Goal: Task Accomplishment & Management: Complete application form

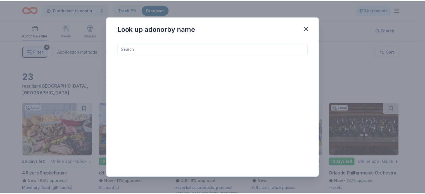
scroll to position [148, 0]
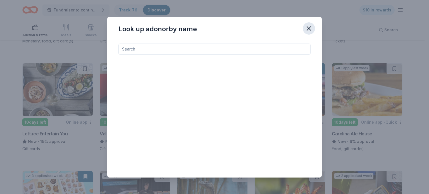
click at [307, 29] on icon "button" at bounding box center [309, 29] width 4 height 4
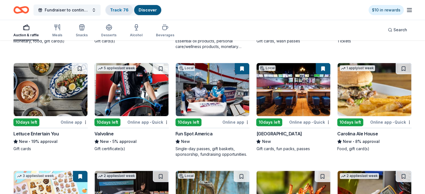
click at [129, 11] on link "Track · 76" at bounding box center [119, 10] width 18 height 5
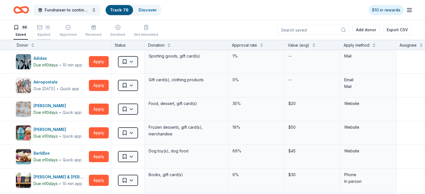
click at [51, 30] on div "10 Applied" at bounding box center [44, 31] width 14 height 12
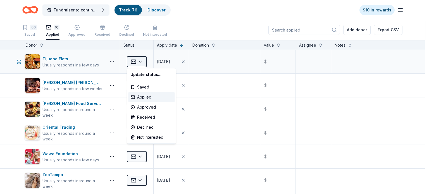
click at [142, 63] on html "Fundraiser to continue KIDpreneur Marketplaces Track · 76 Discover $10 in rewar…" at bounding box center [214, 97] width 429 height 194
click at [146, 108] on div "Approved" at bounding box center [151, 107] width 46 height 10
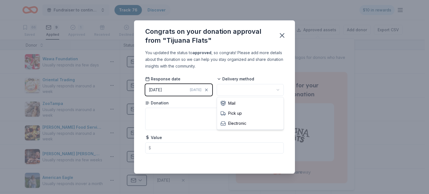
click at [249, 91] on html "Fundraiser to continue KIDpreneur Marketplaces Track · 76 Discover $10 in rewar…" at bounding box center [214, 97] width 429 height 194
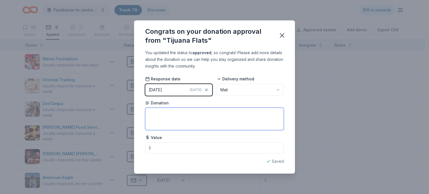
click at [200, 116] on textarea at bounding box center [214, 119] width 139 height 22
type textarea "2 - $10 Gift Cards"
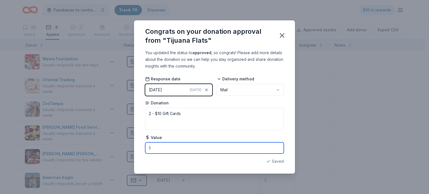
click at [188, 151] on input "text" at bounding box center [214, 147] width 139 height 11
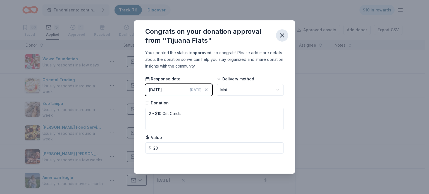
type input "20.00"
click at [283, 37] on icon "button" at bounding box center [282, 36] width 8 height 8
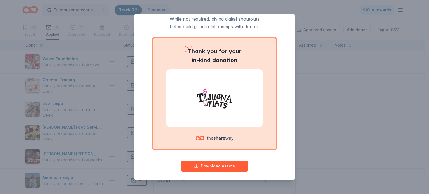
scroll to position [21, 0]
click at [215, 165] on button "Download assets" at bounding box center [214, 165] width 67 height 11
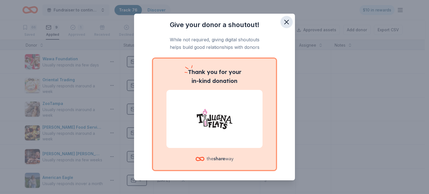
click at [283, 22] on icon "button" at bounding box center [287, 22] width 8 height 8
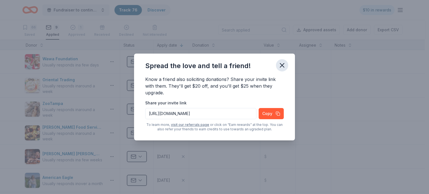
click at [282, 67] on icon "button" at bounding box center [282, 65] width 8 height 8
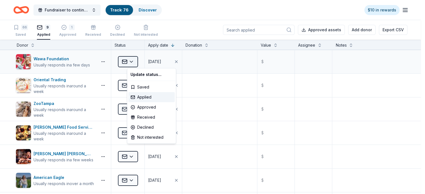
click at [142, 61] on html "Fundraiser to continue KIDpreneur Marketplaces Track · 76 Discover $10 in rewar…" at bounding box center [212, 97] width 425 height 194
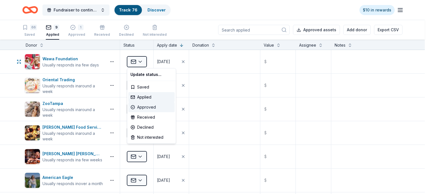
click at [146, 108] on div "Approved" at bounding box center [151, 107] width 46 height 10
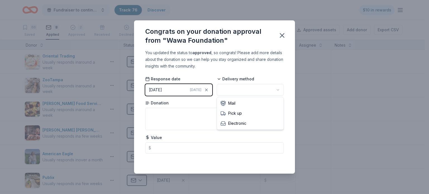
click at [261, 88] on html "Fundraiser to continue KIDpreneur Marketplaces Track · 76 Discover $10 in rewar…" at bounding box center [214, 97] width 429 height 194
click at [216, 116] on textarea at bounding box center [214, 119] width 139 height 22
type textarea "Gift Basket"
click at [282, 34] on icon "button" at bounding box center [282, 36] width 8 height 8
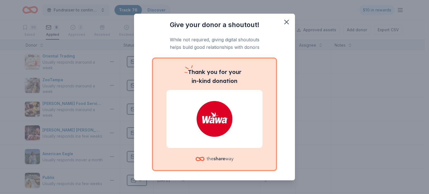
scroll to position [24, 0]
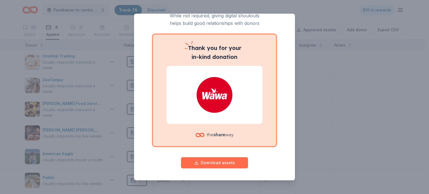
click at [215, 164] on button "Download assets" at bounding box center [214, 162] width 67 height 11
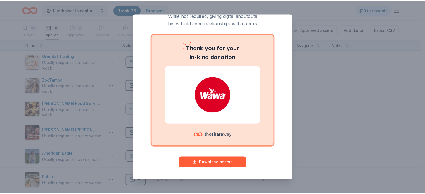
scroll to position [0, 0]
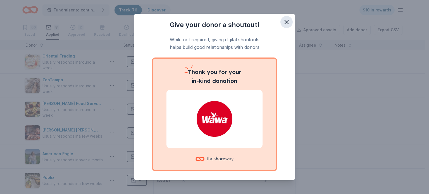
click at [283, 23] on icon "button" at bounding box center [287, 22] width 8 height 8
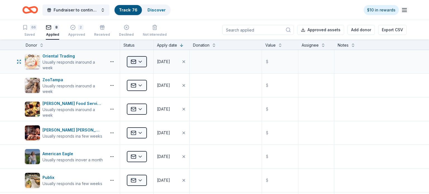
click at [140, 60] on html "Fundraiser to continue KIDpreneur Marketplaces Track · 76 Discover $10 in rewar…" at bounding box center [214, 97] width 429 height 194
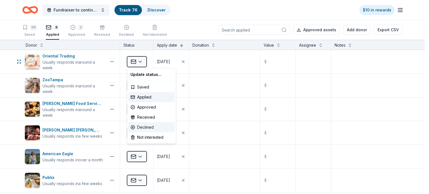
click at [147, 129] on div "Declined" at bounding box center [151, 127] width 46 height 10
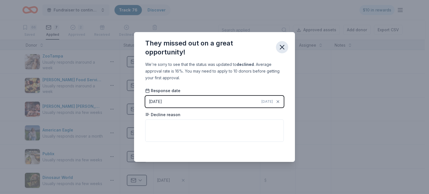
click at [283, 46] on icon "button" at bounding box center [282, 47] width 4 height 4
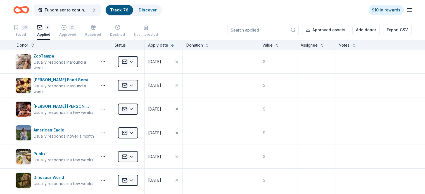
click at [122, 10] on link "Track · 76" at bounding box center [119, 10] width 18 height 5
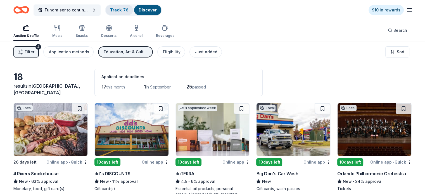
click at [128, 9] on link "Track · 76" at bounding box center [119, 10] width 18 height 5
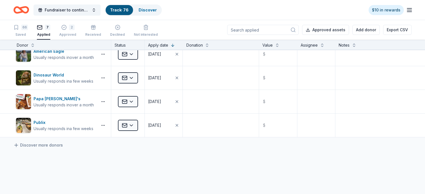
scroll to position [79, 0]
click at [28, 32] on div "Saved" at bounding box center [20, 34] width 15 height 4
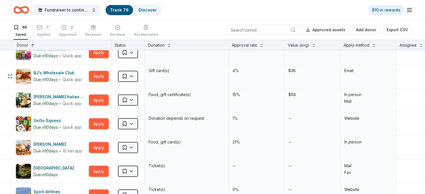
scroll to position [1010, 0]
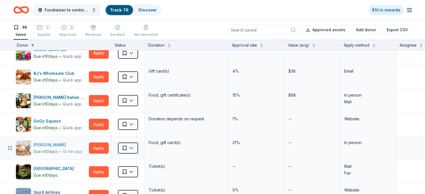
click at [51, 141] on div "Culver's" at bounding box center [58, 144] width 49 height 7
click at [56, 118] on div "GoGo Squeez" at bounding box center [58, 121] width 48 height 7
click at [55, 118] on div "GoGo Squeez" at bounding box center [58, 121] width 48 height 7
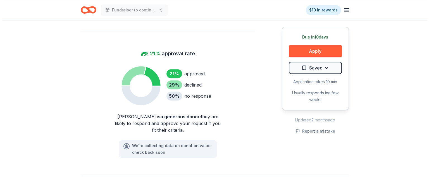
scroll to position [399, 0]
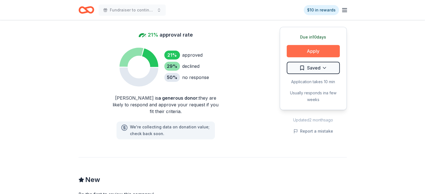
click at [301, 47] on button "Apply" at bounding box center [313, 51] width 53 height 12
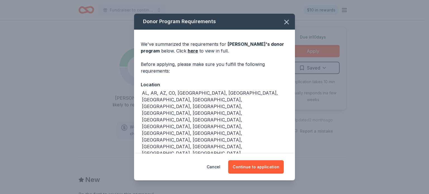
scroll to position [15, 0]
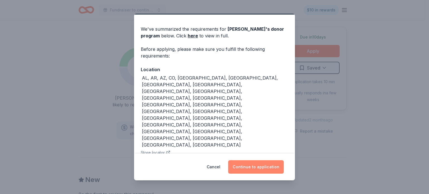
click at [248, 165] on button "Continue to application" at bounding box center [256, 166] width 56 height 13
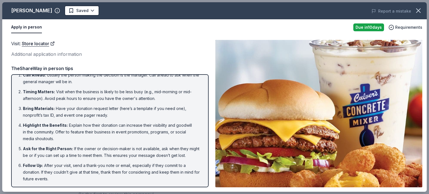
scroll to position [14, 0]
click at [130, 98] on ol "Call Ahead : Usually the person making the decision is the manager. Call ahead …" at bounding box center [109, 127] width 187 height 111
click at [137, 105] on li "Bring Materials : Have your donation request letter (here’s a template if you n…" at bounding box center [111, 111] width 177 height 13
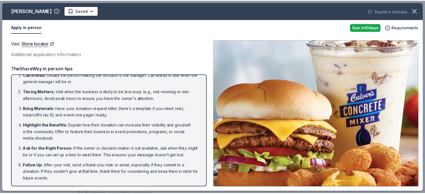
scroll to position [0, 0]
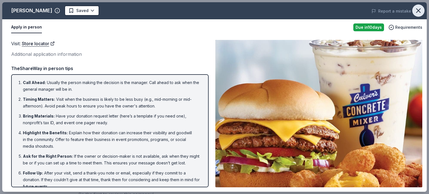
click at [417, 11] on icon "button" at bounding box center [419, 11] width 8 height 8
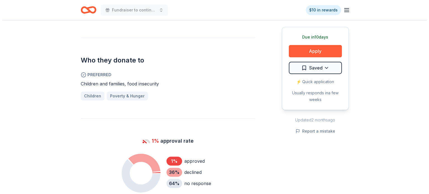
scroll to position [287, 0]
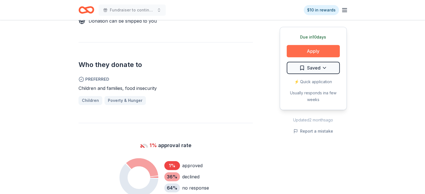
click at [306, 52] on button "Apply" at bounding box center [313, 51] width 53 height 12
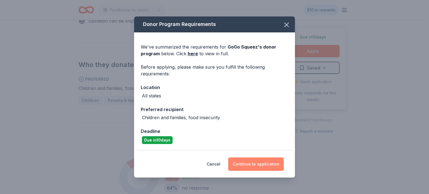
click at [265, 163] on button "Continue to application" at bounding box center [256, 164] width 56 height 13
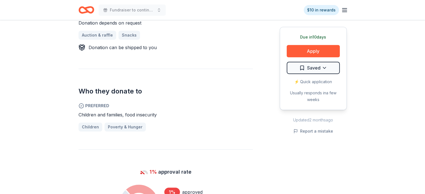
scroll to position [260, 0]
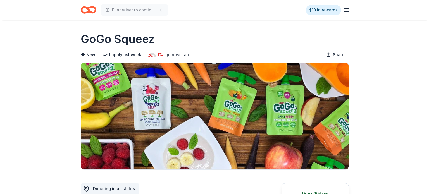
scroll to position [260, 0]
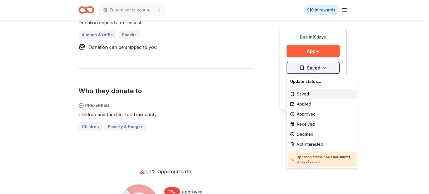
click at [304, 106] on div "Applied" at bounding box center [322, 104] width 69 height 10
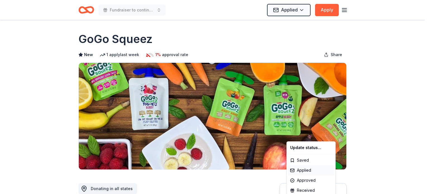
scroll to position [0, 0]
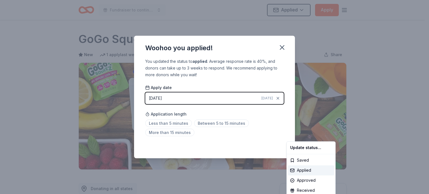
click at [180, 134] on html "Fundraiser to continue KIDpreneur Marketplaces Applied Apply Due in 10 days Sha…" at bounding box center [214, 97] width 429 height 194
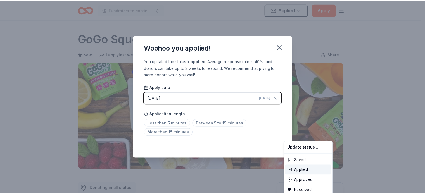
scroll to position [127, 0]
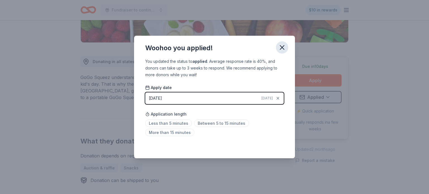
click at [284, 46] on icon "button" at bounding box center [282, 48] width 4 height 4
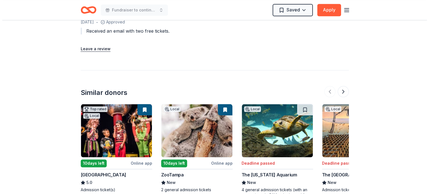
scroll to position [655, 0]
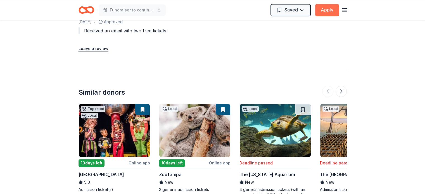
click at [332, 9] on button "Apply" at bounding box center [327, 10] width 24 height 12
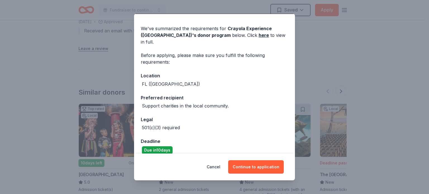
scroll to position [0, 0]
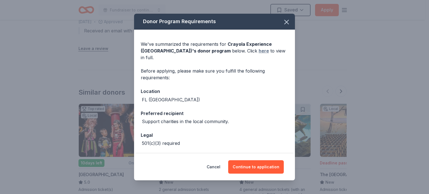
click at [259, 50] on link "here" at bounding box center [264, 50] width 10 height 7
click at [283, 24] on icon "button" at bounding box center [287, 22] width 8 height 8
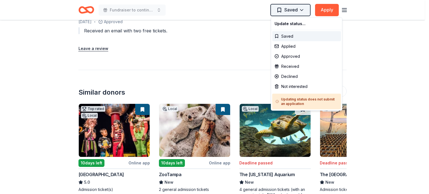
click at [283, 47] on div "Applied" at bounding box center [306, 46] width 69 height 10
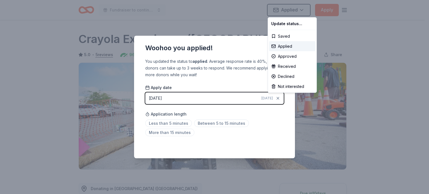
click at [179, 124] on html "Fundraiser to continue KIDpreneur Marketplaces Applied Apply Due in 10 days Sha…" at bounding box center [214, 97] width 429 height 194
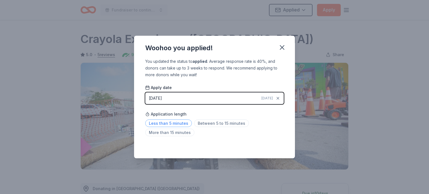
click at [181, 123] on span "Less than 5 minutes" at bounding box center [168, 124] width 47 height 8
click at [281, 46] on icon "button" at bounding box center [282, 48] width 8 height 8
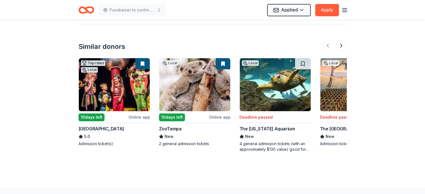
scroll to position [701, 0]
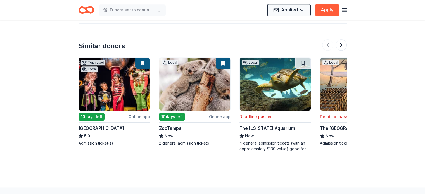
click at [121, 85] on img at bounding box center [114, 84] width 71 height 53
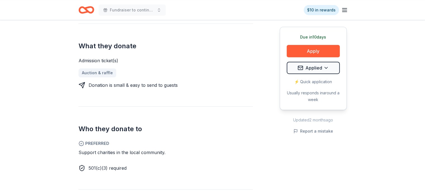
scroll to position [0, 0]
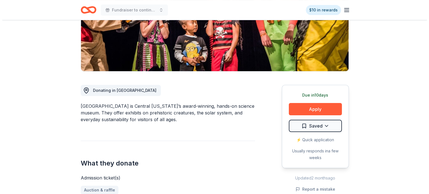
scroll to position [99, 0]
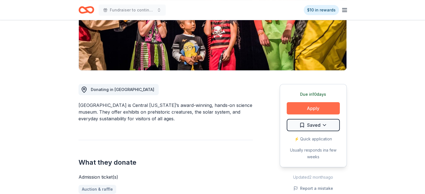
click at [314, 107] on button "Apply" at bounding box center [313, 108] width 53 height 12
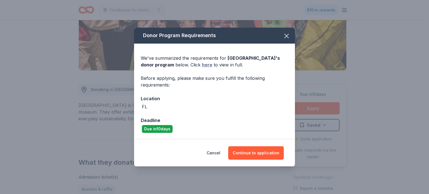
click at [206, 65] on link "here" at bounding box center [207, 64] width 10 height 7
click at [255, 152] on button "Continue to application" at bounding box center [256, 152] width 56 height 13
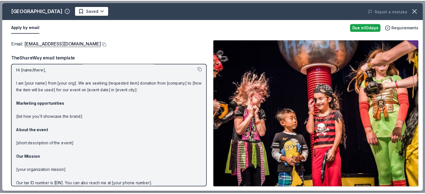
scroll to position [0, 0]
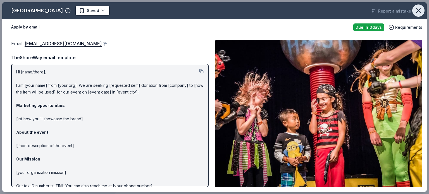
click at [418, 11] on icon "button" at bounding box center [419, 11] width 4 height 4
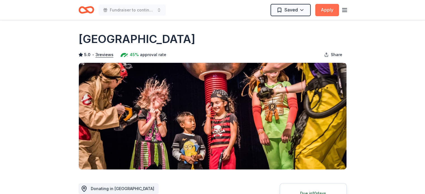
click at [330, 8] on button "Apply" at bounding box center [327, 10] width 24 height 12
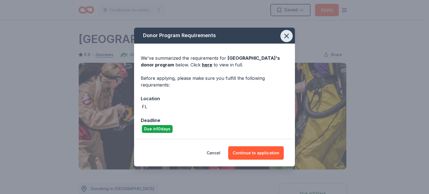
click at [287, 36] on icon "button" at bounding box center [287, 36] width 4 height 4
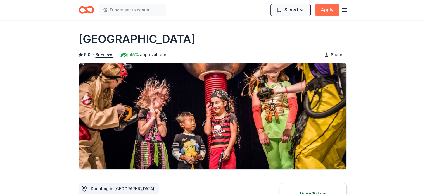
click at [325, 10] on button "Apply" at bounding box center [327, 10] width 24 height 12
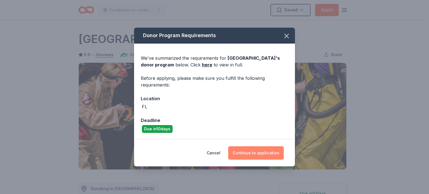
click at [256, 154] on button "Continue to application" at bounding box center [256, 152] width 56 height 13
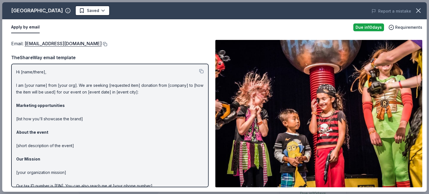
click at [102, 43] on button at bounding box center [105, 44] width 6 height 4
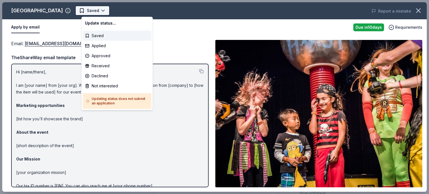
click at [107, 11] on body "Fundraiser to continue KIDpreneur Marketplaces Saved Apply Due [DATE] [GEOGRAPH…" at bounding box center [212, 97] width 425 height 194
click at [97, 47] on div "Applied" at bounding box center [117, 46] width 69 height 10
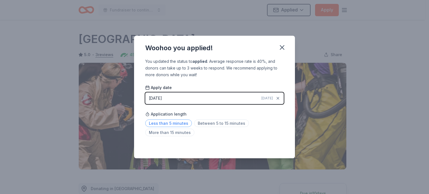
click at [170, 124] on span "Less than 5 minutes" at bounding box center [168, 124] width 47 height 8
click at [287, 46] on button "button" at bounding box center [282, 47] width 12 height 12
